Goal: Information Seeking & Learning: Learn about a topic

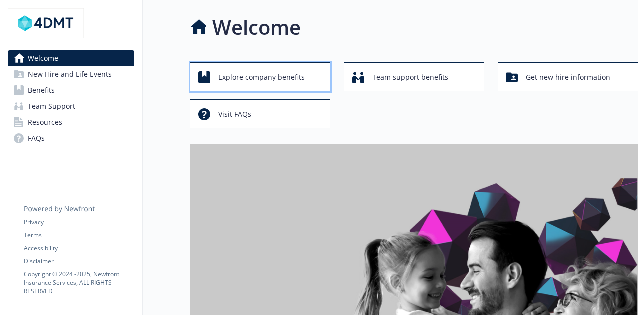
click at [266, 82] on span "Explore company benefits" at bounding box center [261, 77] width 86 height 19
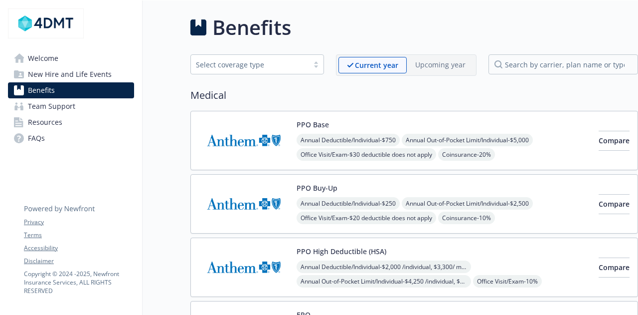
click at [66, 56] on link "Welcome" at bounding box center [71, 58] width 126 height 16
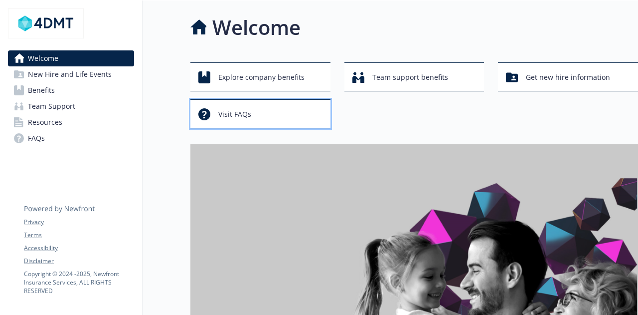
click at [269, 118] on div "Visit FAQs" at bounding box center [262, 114] width 127 height 19
